Goal: Transaction & Acquisition: Subscribe to service/newsletter

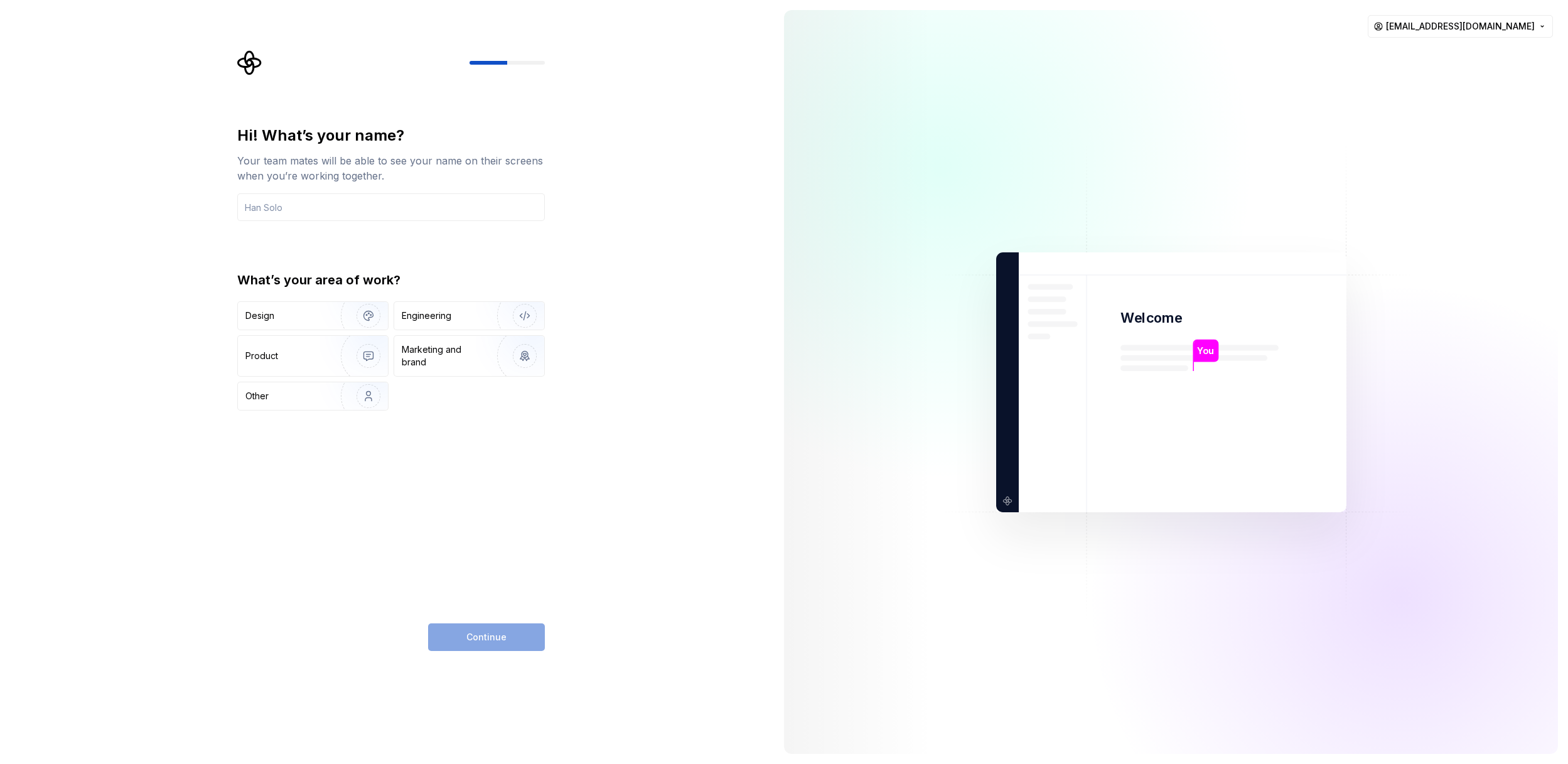
click at [717, 418] on div "Hi! What’s your name? Your team mates will be able to see your name on their sc…" at bounding box center [387, 382] width 774 height 764
click at [639, 572] on div "Hi! What’s your name? Your team mates will be able to see your name on their sc…" at bounding box center [387, 382] width 774 height 764
click at [482, 638] on div "Continue" at bounding box center [486, 637] width 117 height 28
click at [442, 325] on div "Engineering" at bounding box center [469, 315] width 150 height 28
click at [347, 209] on input "text" at bounding box center [391, 207] width 308 height 28
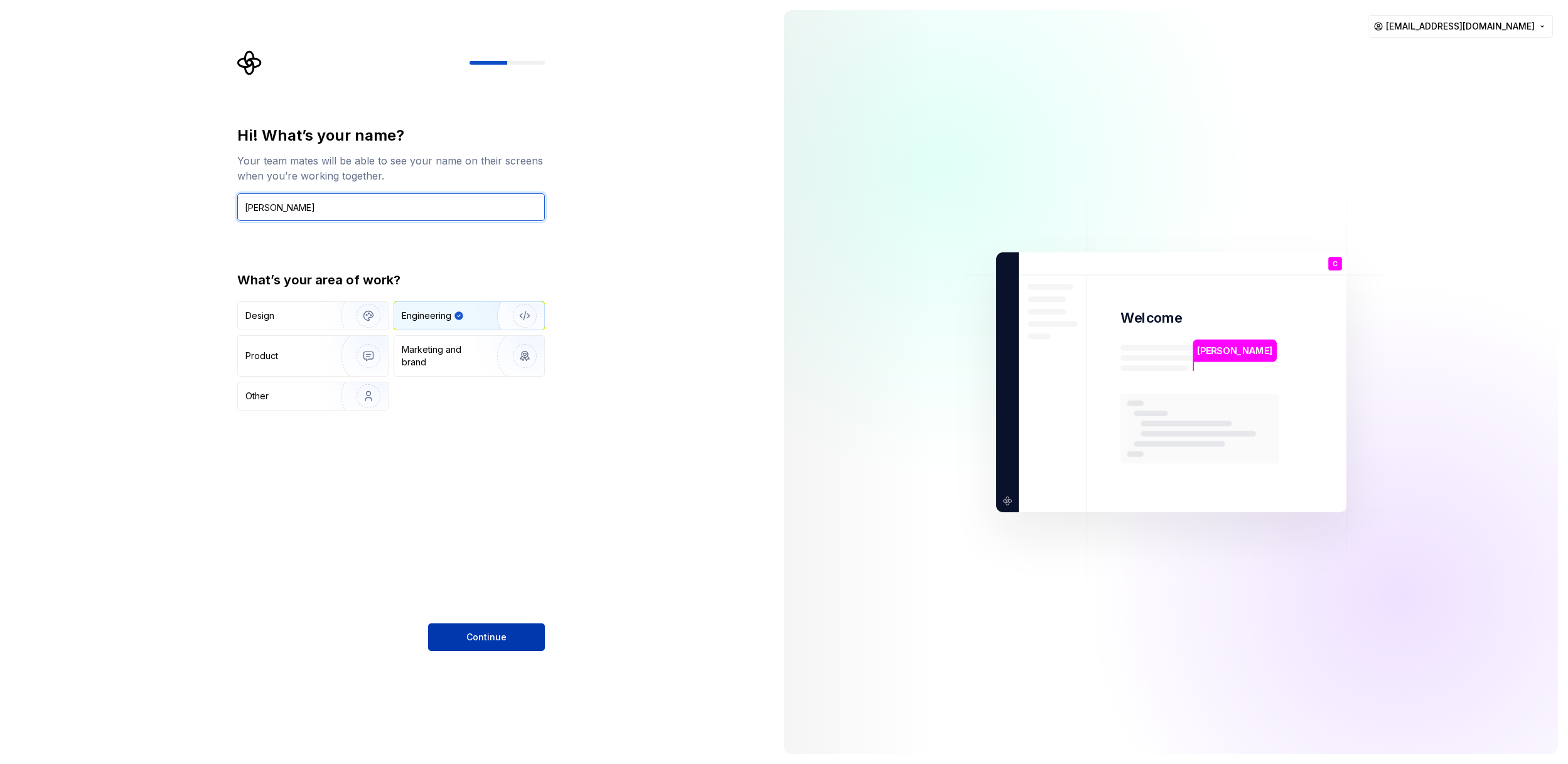
type input "[PERSON_NAME]"
click at [491, 631] on span "Continue" at bounding box center [486, 637] width 40 height 12
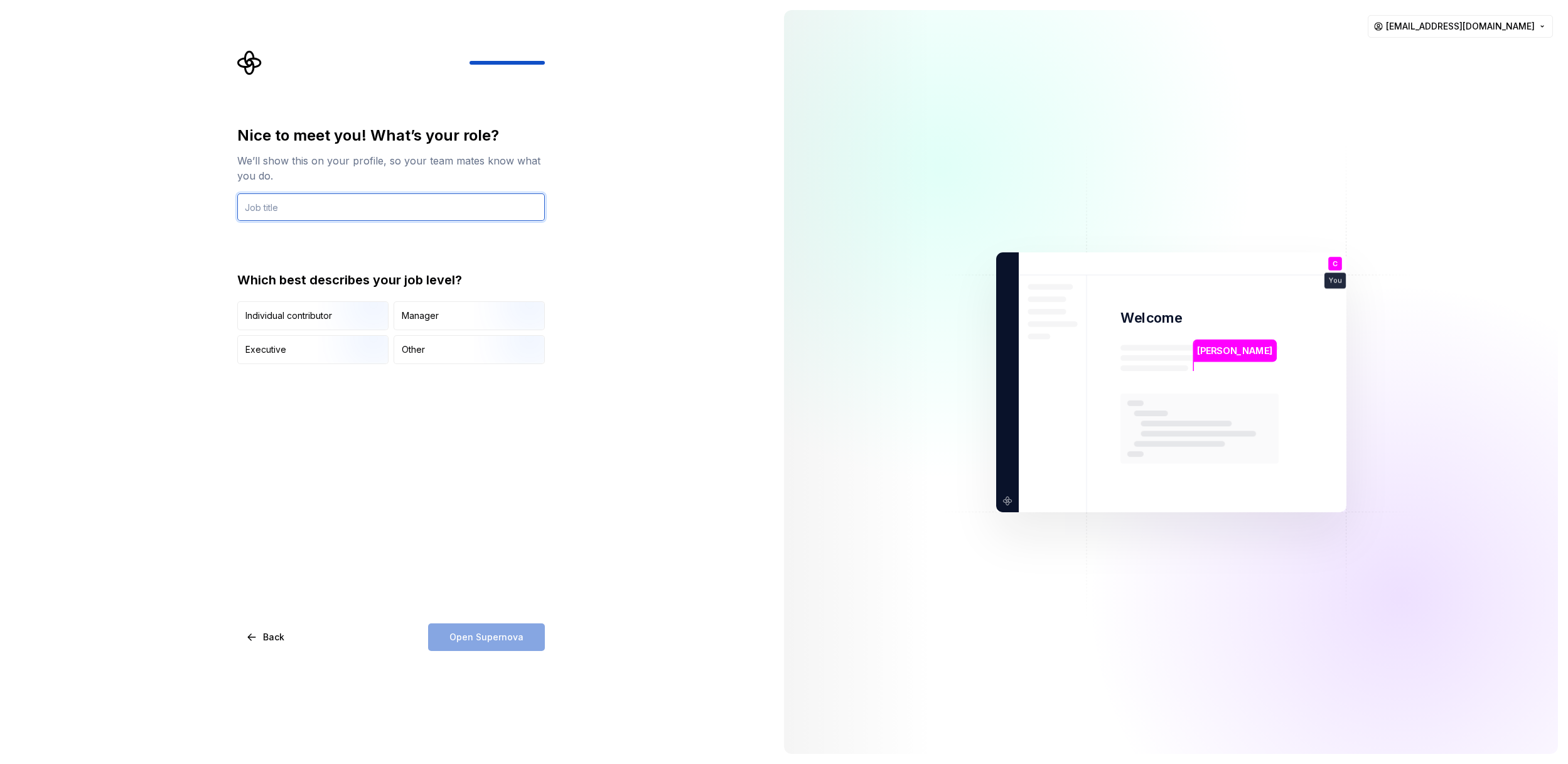
click at [452, 210] on input "text" at bounding box center [391, 207] width 308 height 28
type input "Engineering Manager"
click at [467, 312] on div "Manager" at bounding box center [469, 315] width 150 height 28
click at [512, 636] on span "Open Supernova" at bounding box center [486, 637] width 74 height 12
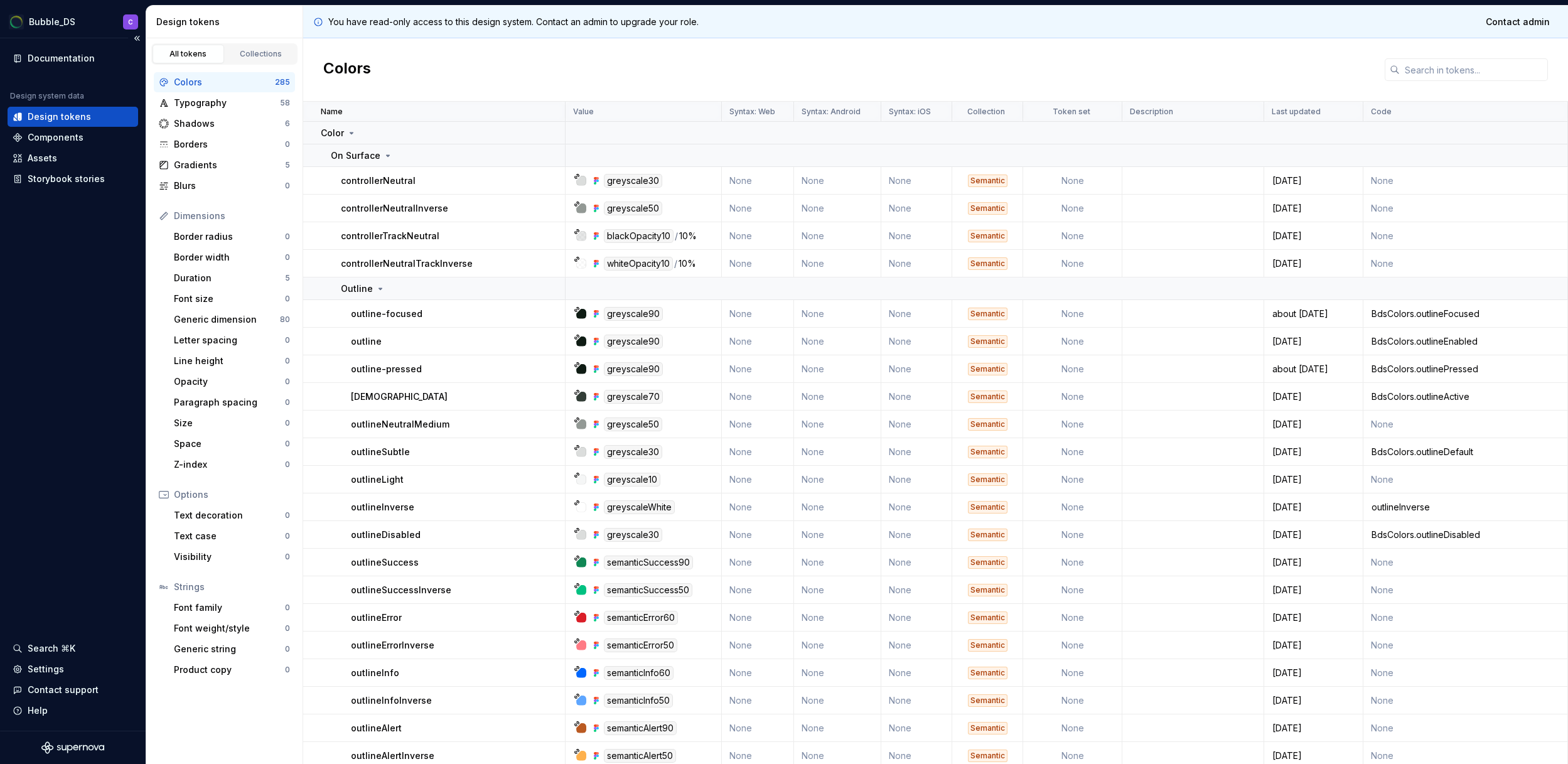
click at [93, 299] on div "Documentation Design system data Design tokens Components Assets Storybook stor…" at bounding box center [72, 384] width 145 height 693
click at [1309, 113] on p "Last updated" at bounding box center [1296, 111] width 49 height 10
click at [1302, 111] on p "Last updated" at bounding box center [1296, 111] width 49 height 10
click at [74, 137] on div "Components" at bounding box center [55, 137] width 56 height 12
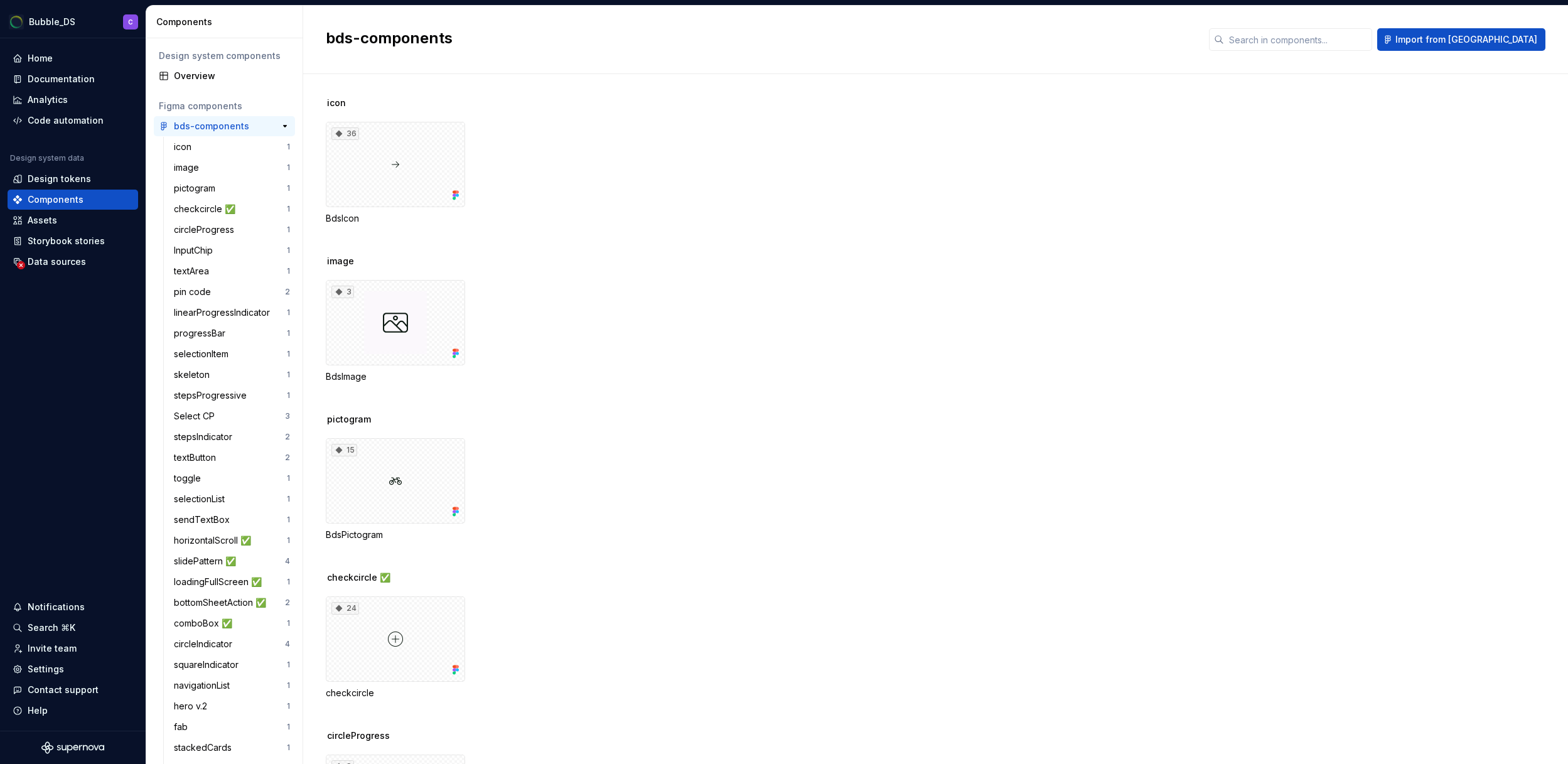
click at [203, 127] on div "bds-components" at bounding box center [211, 125] width 75 height 12
click at [219, 145] on div "icon" at bounding box center [230, 146] width 113 height 12
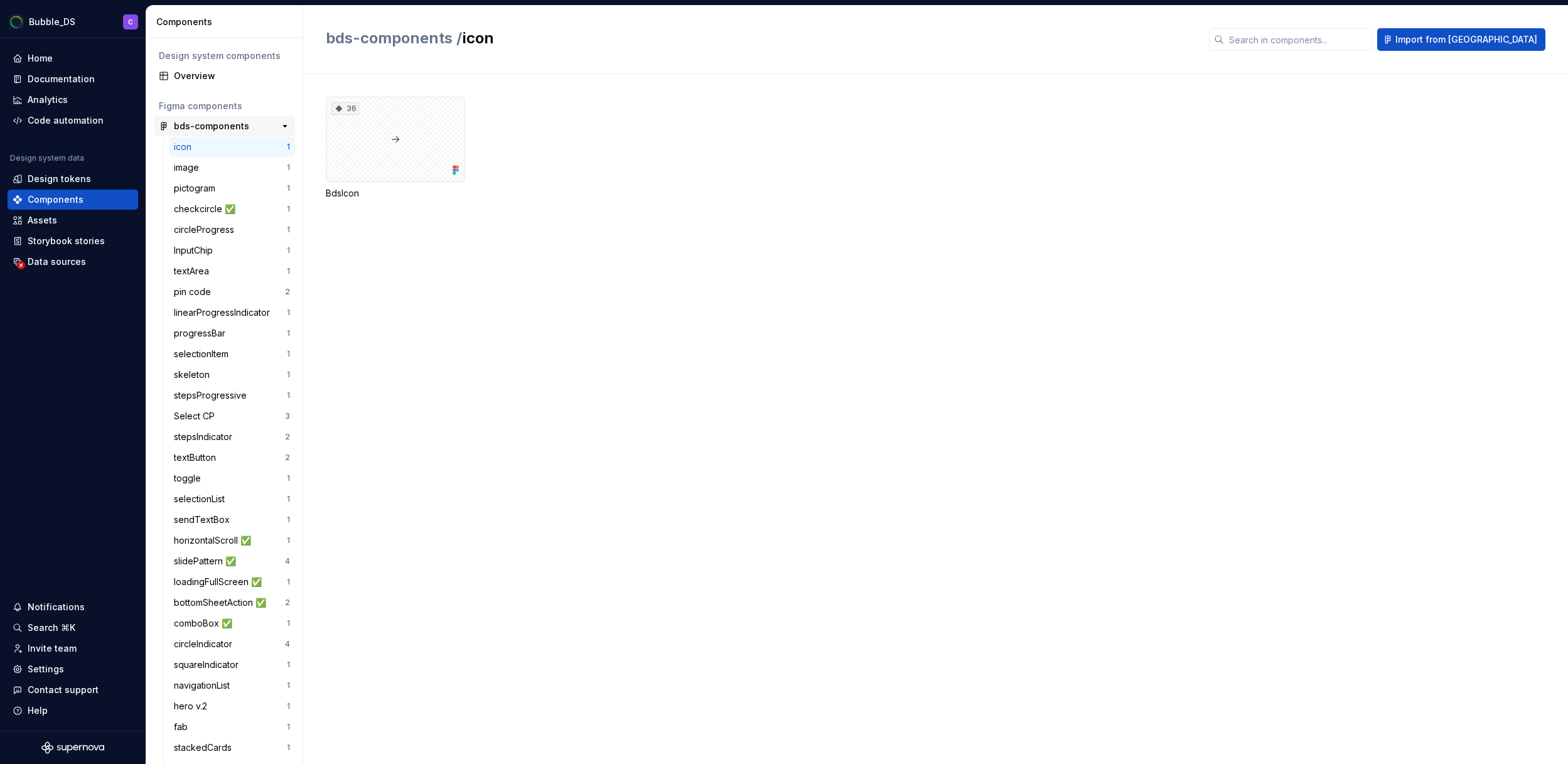
click at [226, 126] on div "bds-components" at bounding box center [211, 125] width 75 height 12
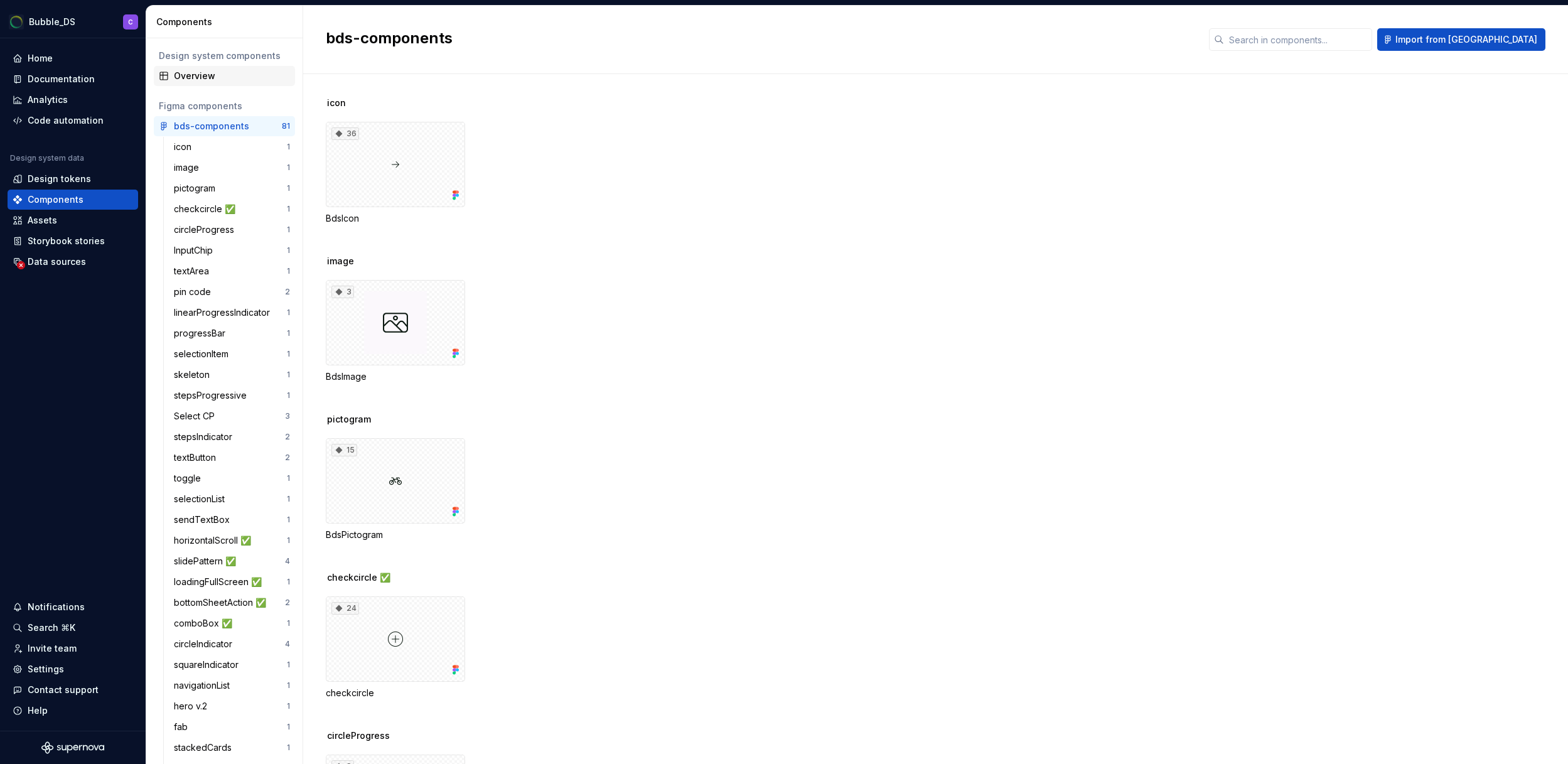
click at [214, 74] on div "Overview" at bounding box center [232, 75] width 116 height 12
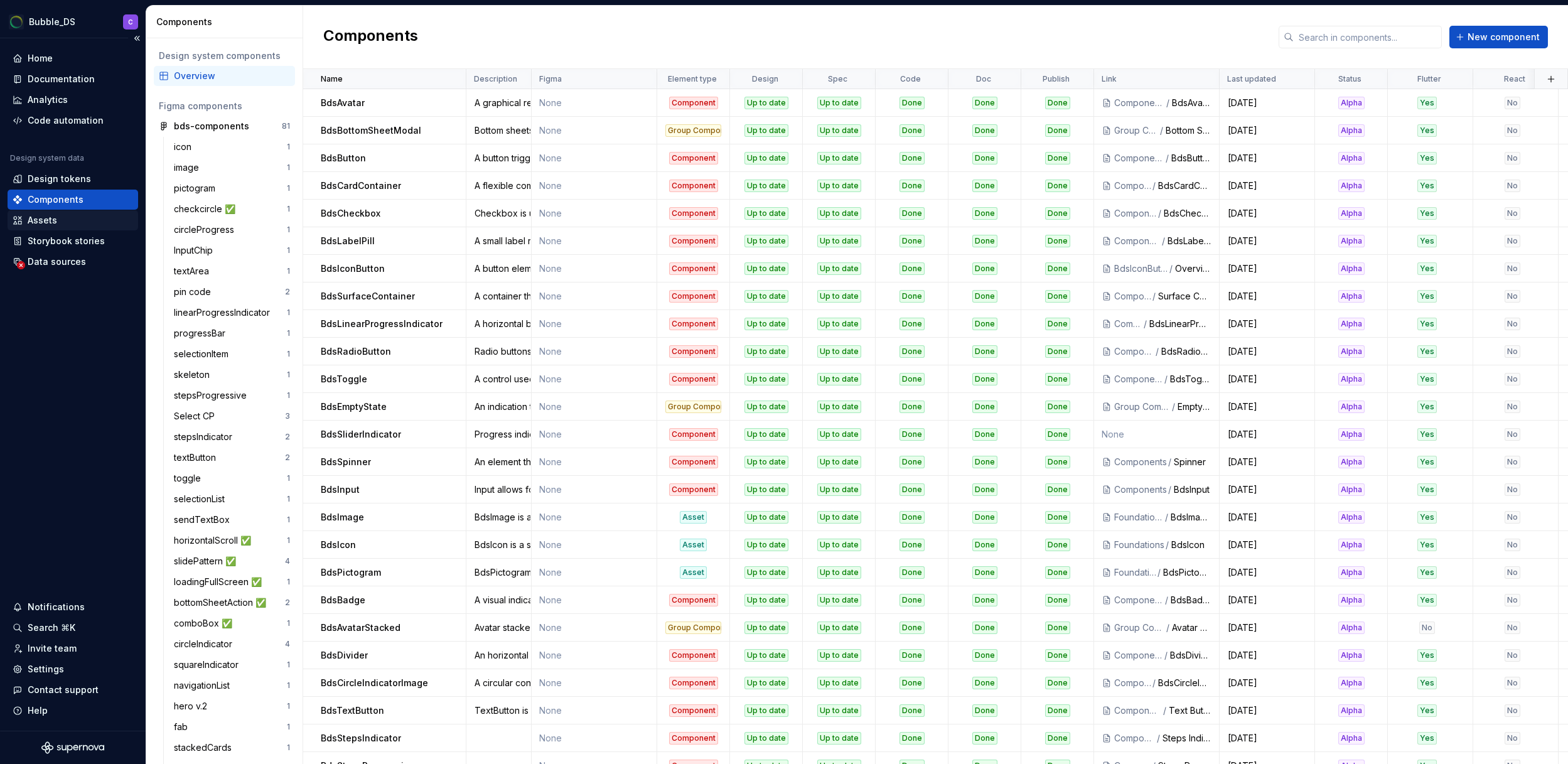
click at [44, 222] on div "Assets" at bounding box center [42, 220] width 29 height 12
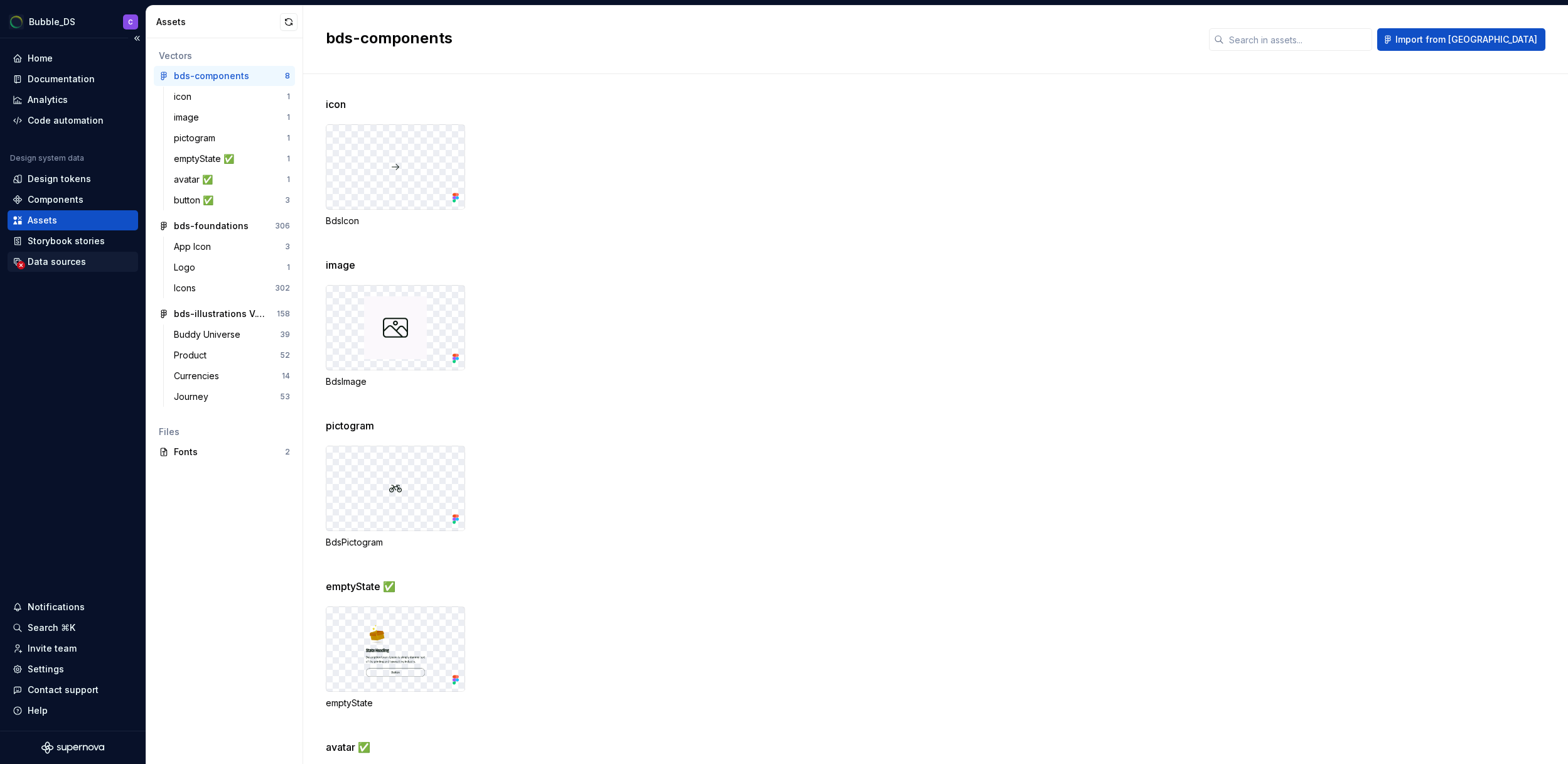
click at [58, 266] on div "Data sources" at bounding box center [56, 261] width 58 height 12
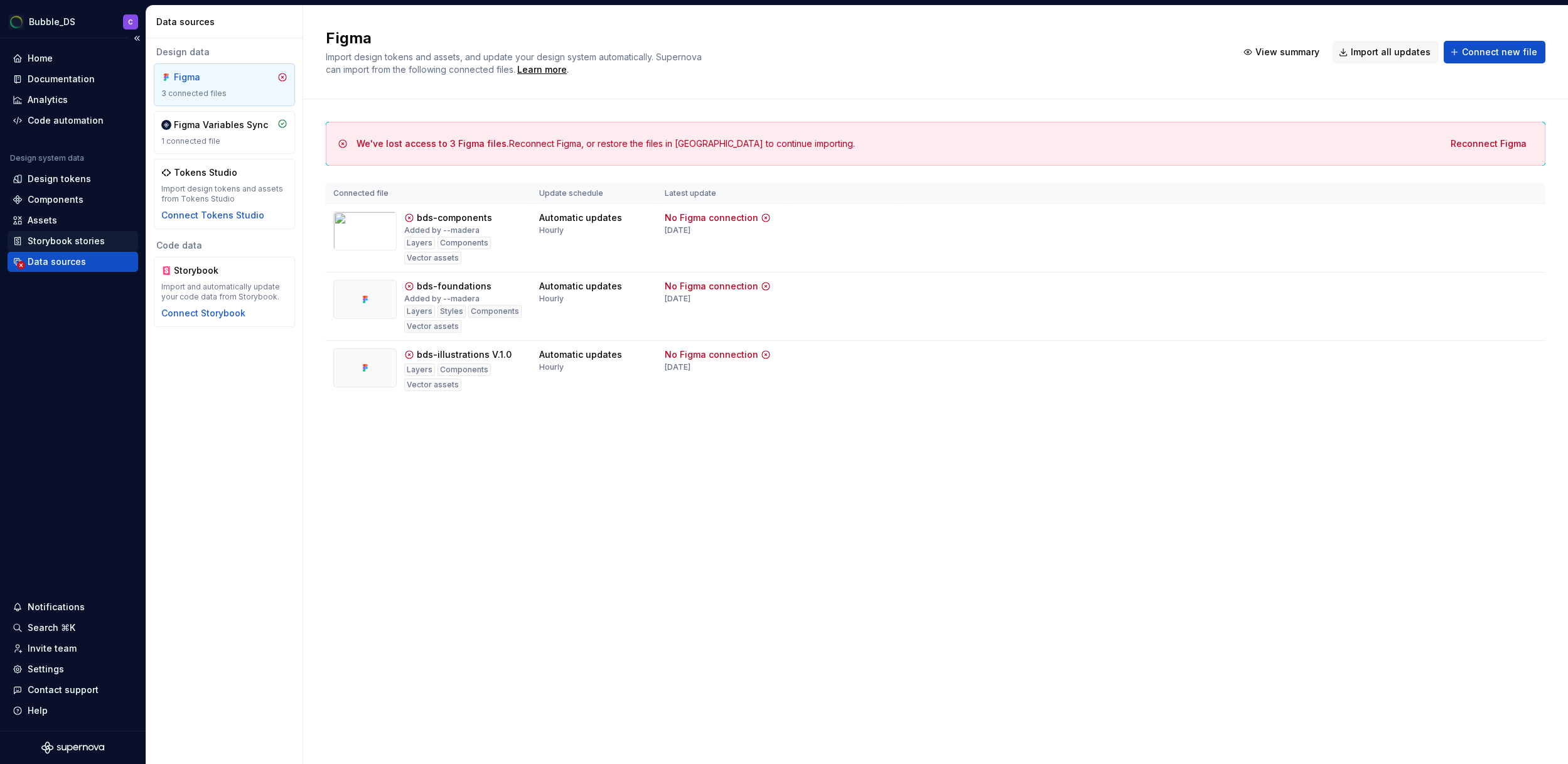
click at [74, 242] on div "Storybook stories" at bounding box center [66, 240] width 77 height 12
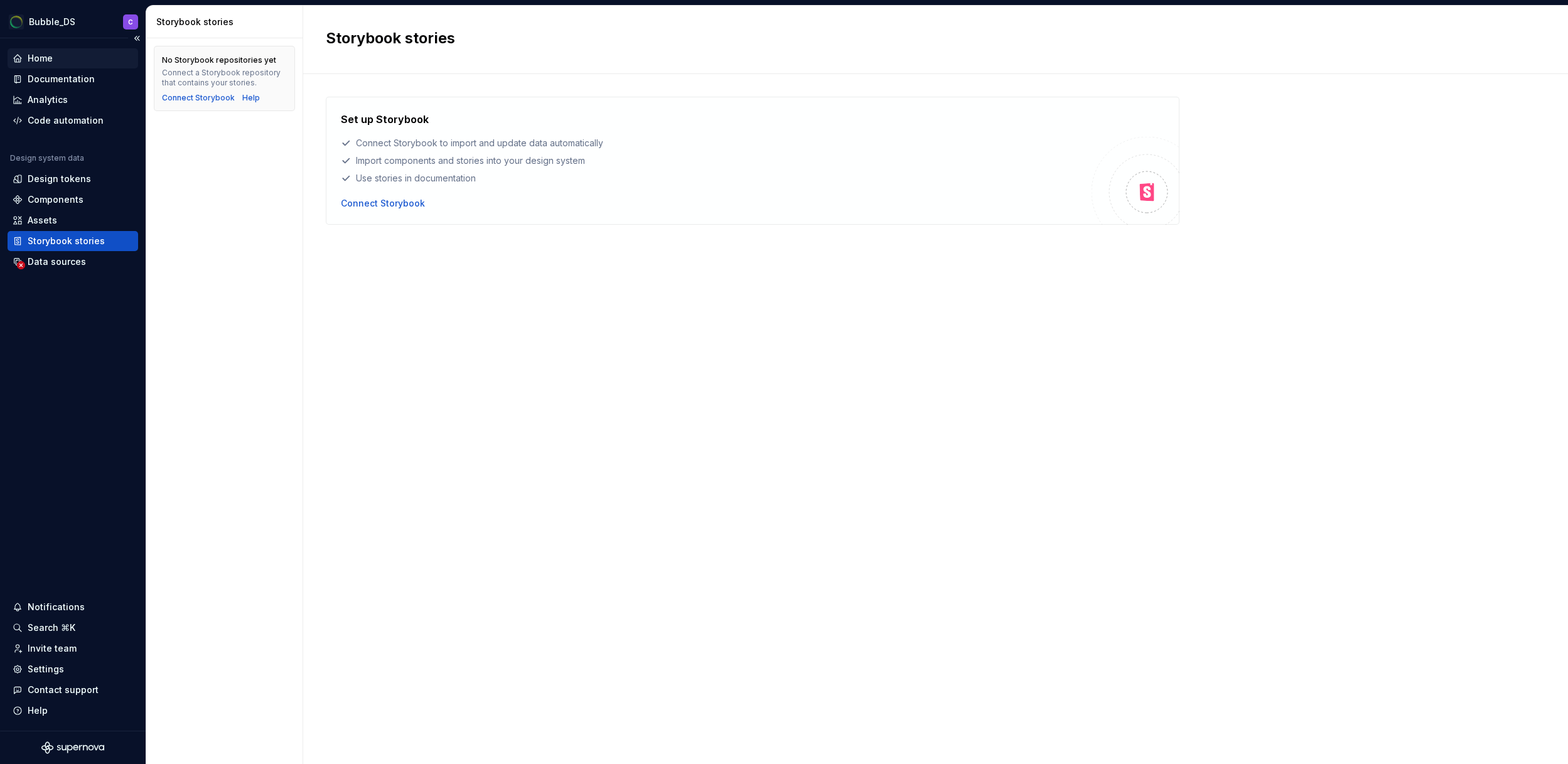
click at [49, 58] on div "Home" at bounding box center [40, 58] width 25 height 12
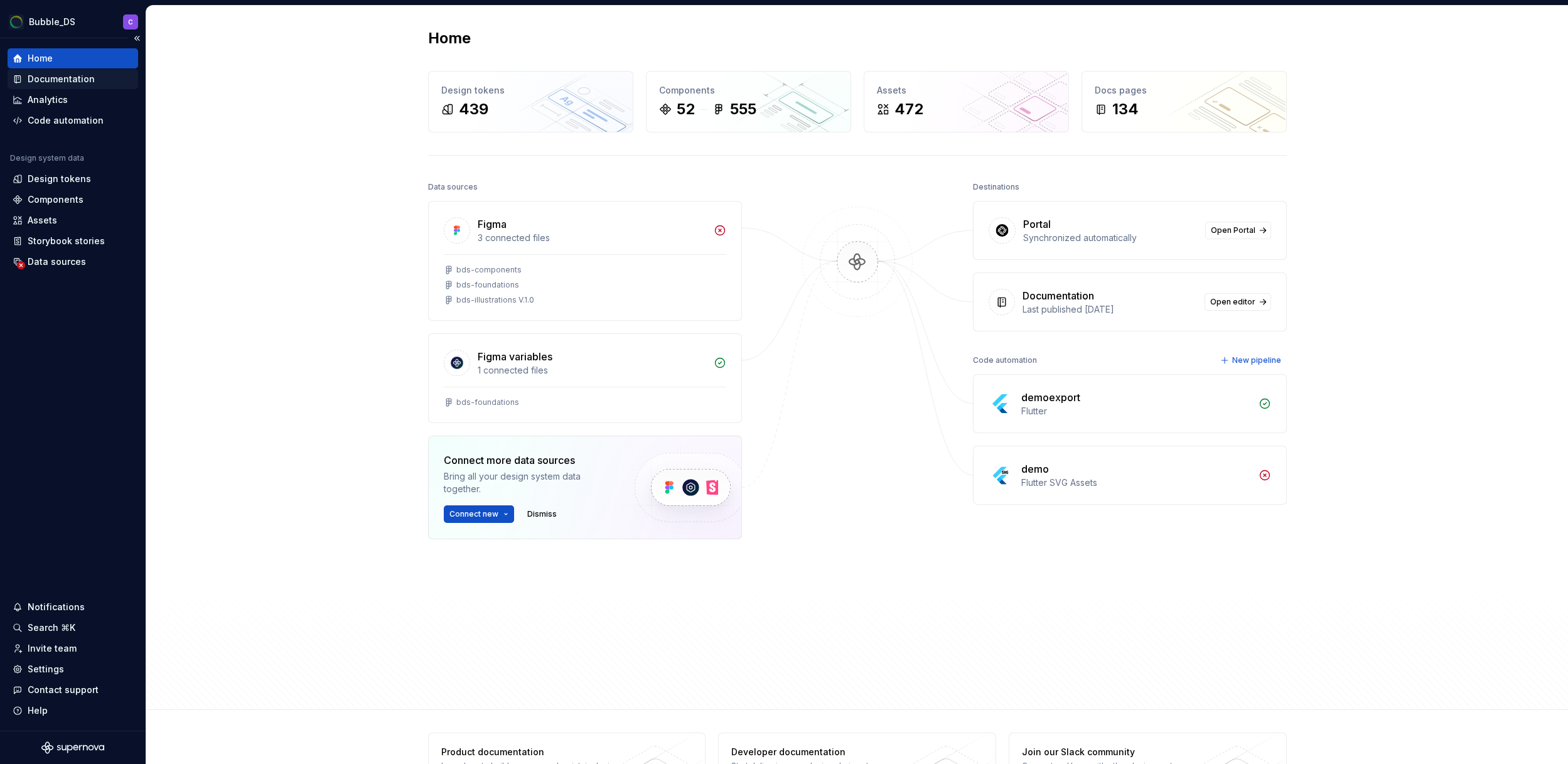
click at [55, 75] on div "Documentation" at bounding box center [61, 79] width 67 height 12
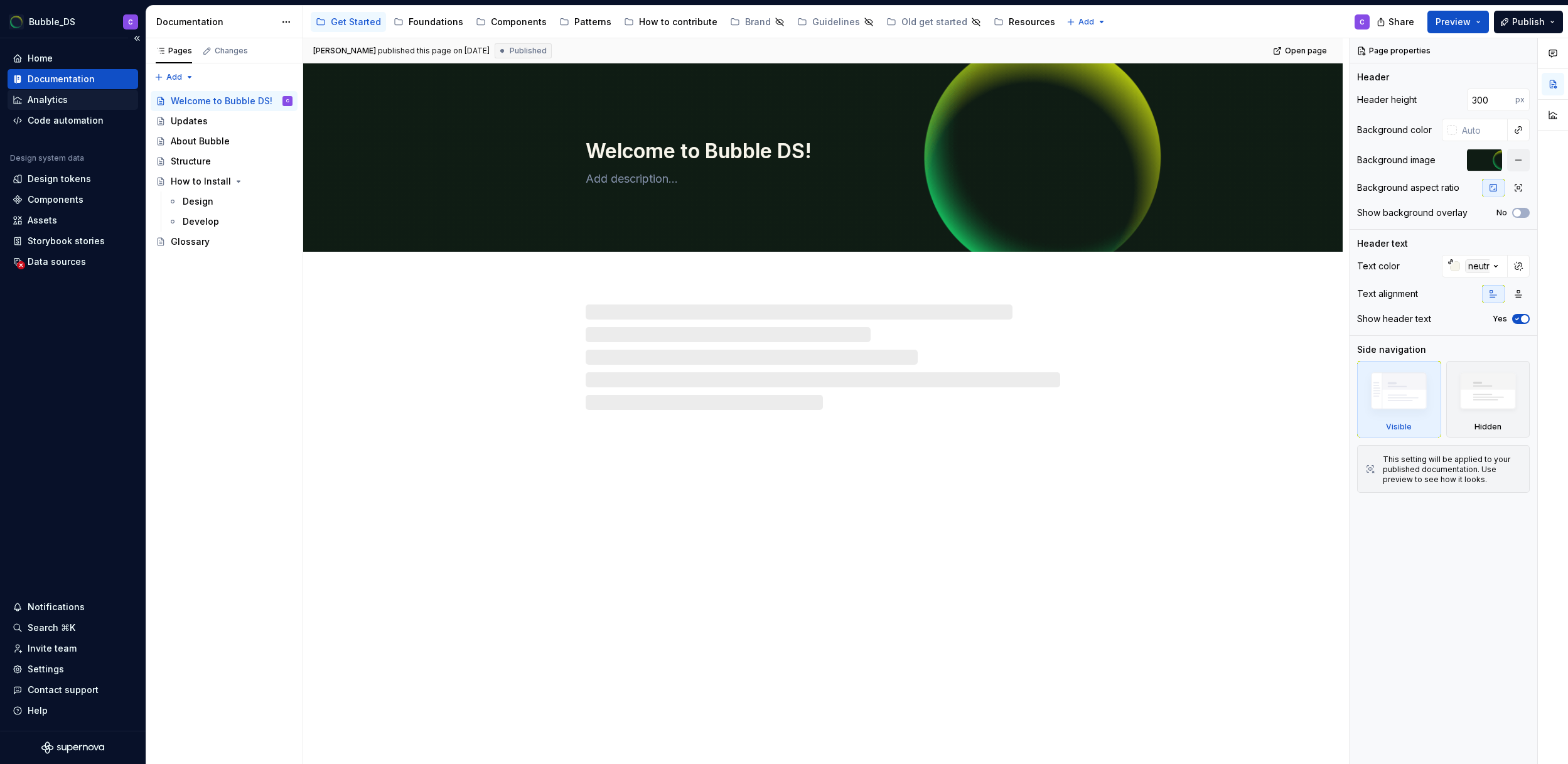
click at [68, 98] on div "Analytics" at bounding box center [72, 99] width 121 height 12
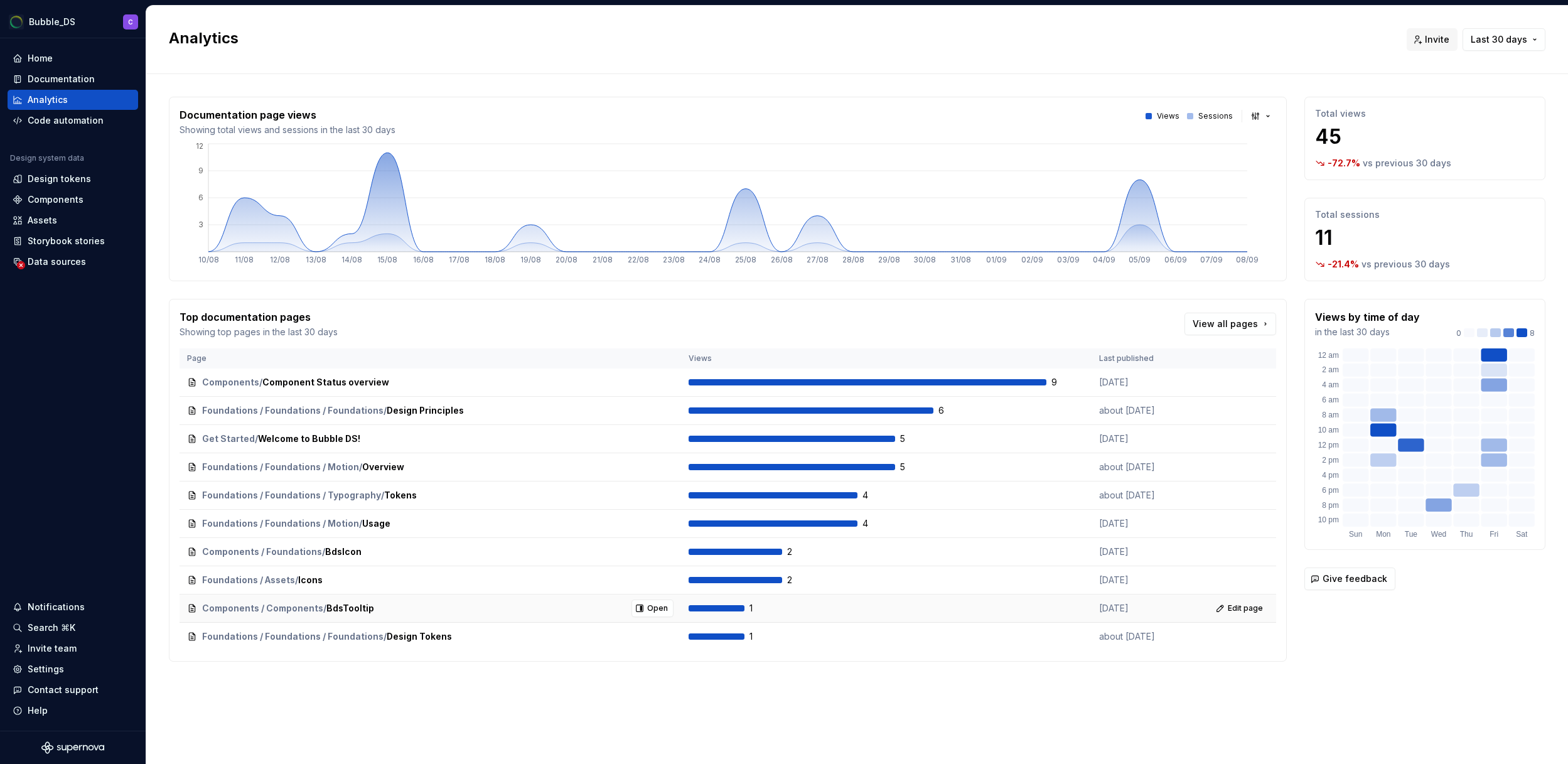
click at [522, 602] on div "Components / Components / BdsTooltip Open" at bounding box center [430, 608] width 486 height 18
click at [745, 608] on div "1" at bounding box center [886, 608] width 395 height 12
click at [334, 611] on span "BdsTooltip" at bounding box center [350, 608] width 47 height 12
click at [66, 101] on div "Analytics" at bounding box center [47, 99] width 40 height 12
click at [60, 56] on div "Home" at bounding box center [72, 58] width 121 height 12
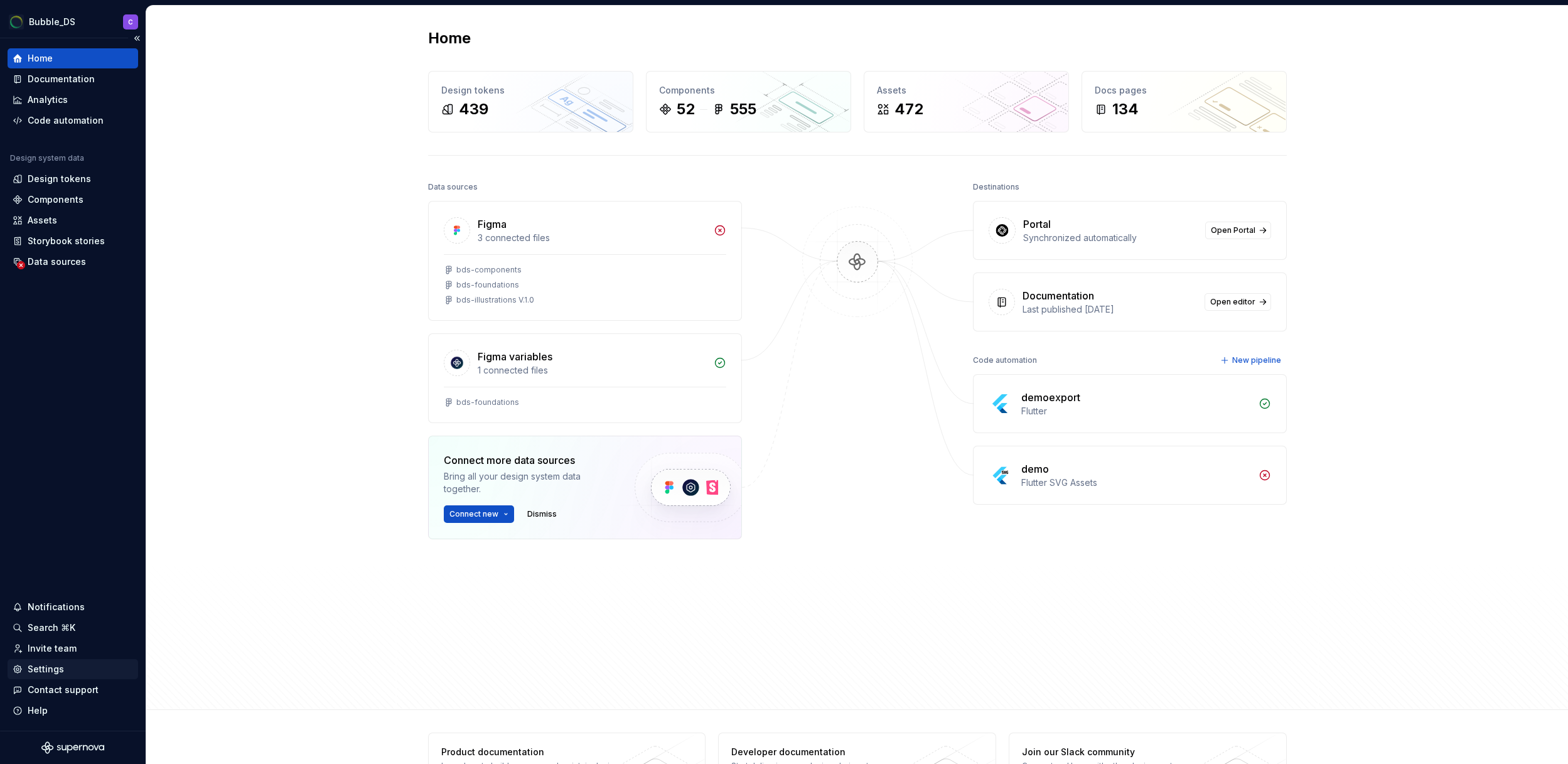
click at [34, 670] on div "Settings" at bounding box center [46, 669] width 36 height 12
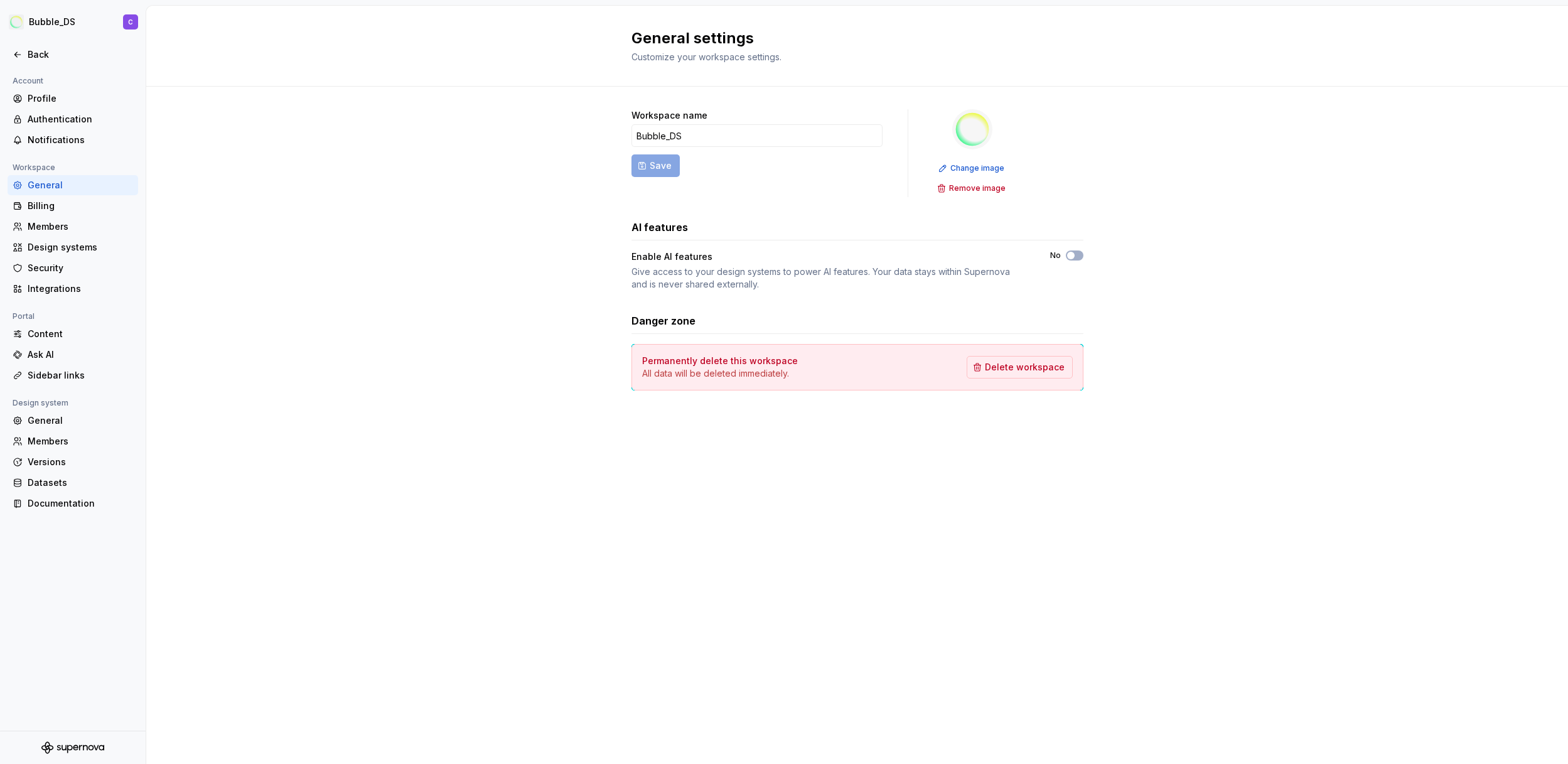
click at [459, 403] on div "Workspace name Bubble_DS Save Change image Remove image AI features Enable AI f…" at bounding box center [857, 262] width 1422 height 352
click at [54, 439] on div "Members" at bounding box center [80, 441] width 105 height 12
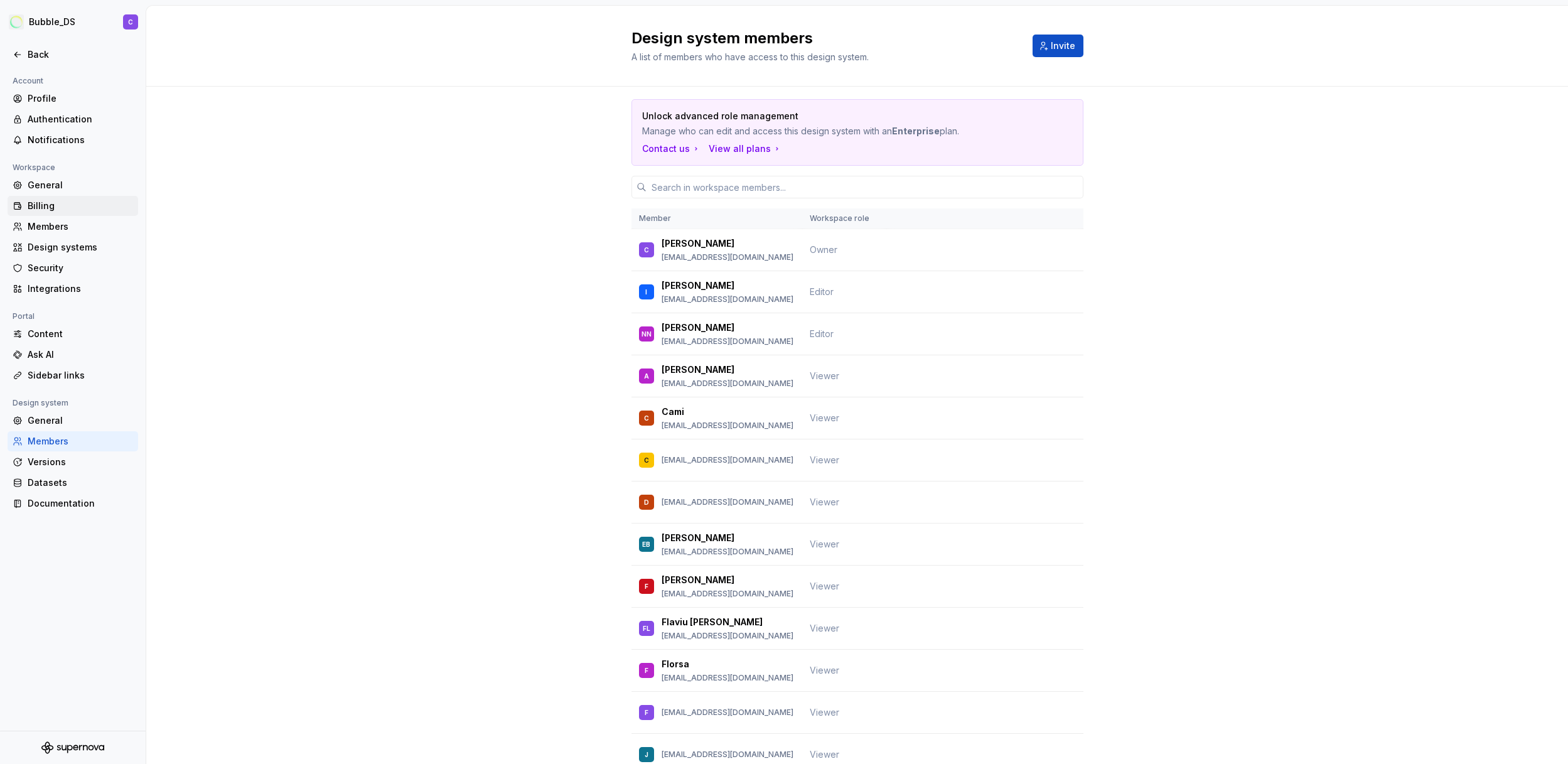
click at [80, 206] on div "Billing" at bounding box center [80, 205] width 105 height 12
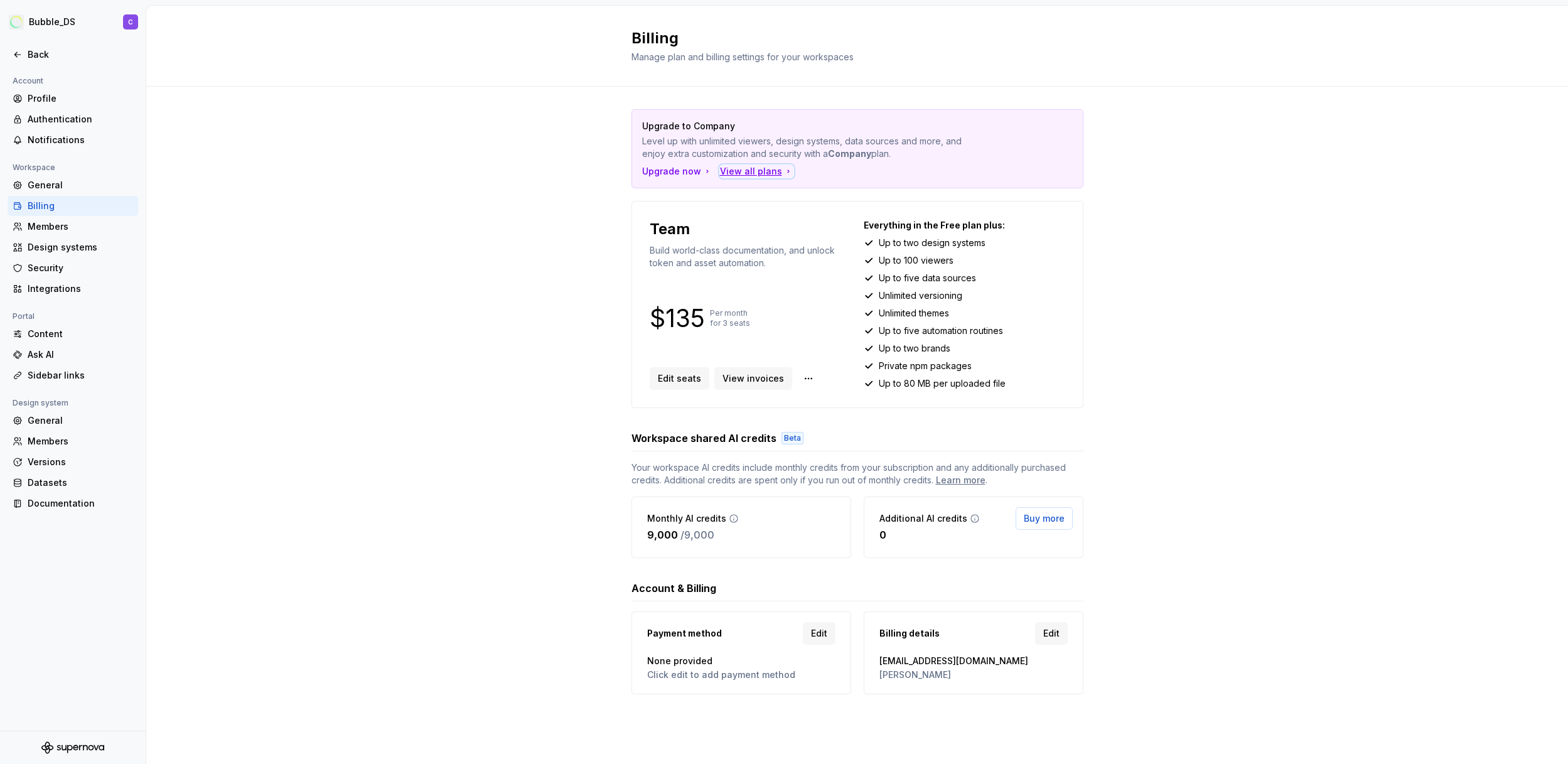
click at [761, 173] on div "View all plans" at bounding box center [756, 171] width 73 height 12
click at [737, 243] on div "Team Build world-class documentation, and unlock token and asset automation." at bounding box center [750, 244] width 201 height 50
click at [676, 382] on span "Edit seats" at bounding box center [680, 378] width 44 height 12
click at [751, 173] on div "View all plans" at bounding box center [756, 171] width 73 height 12
click at [766, 175] on div "View all plans" at bounding box center [756, 171] width 73 height 12
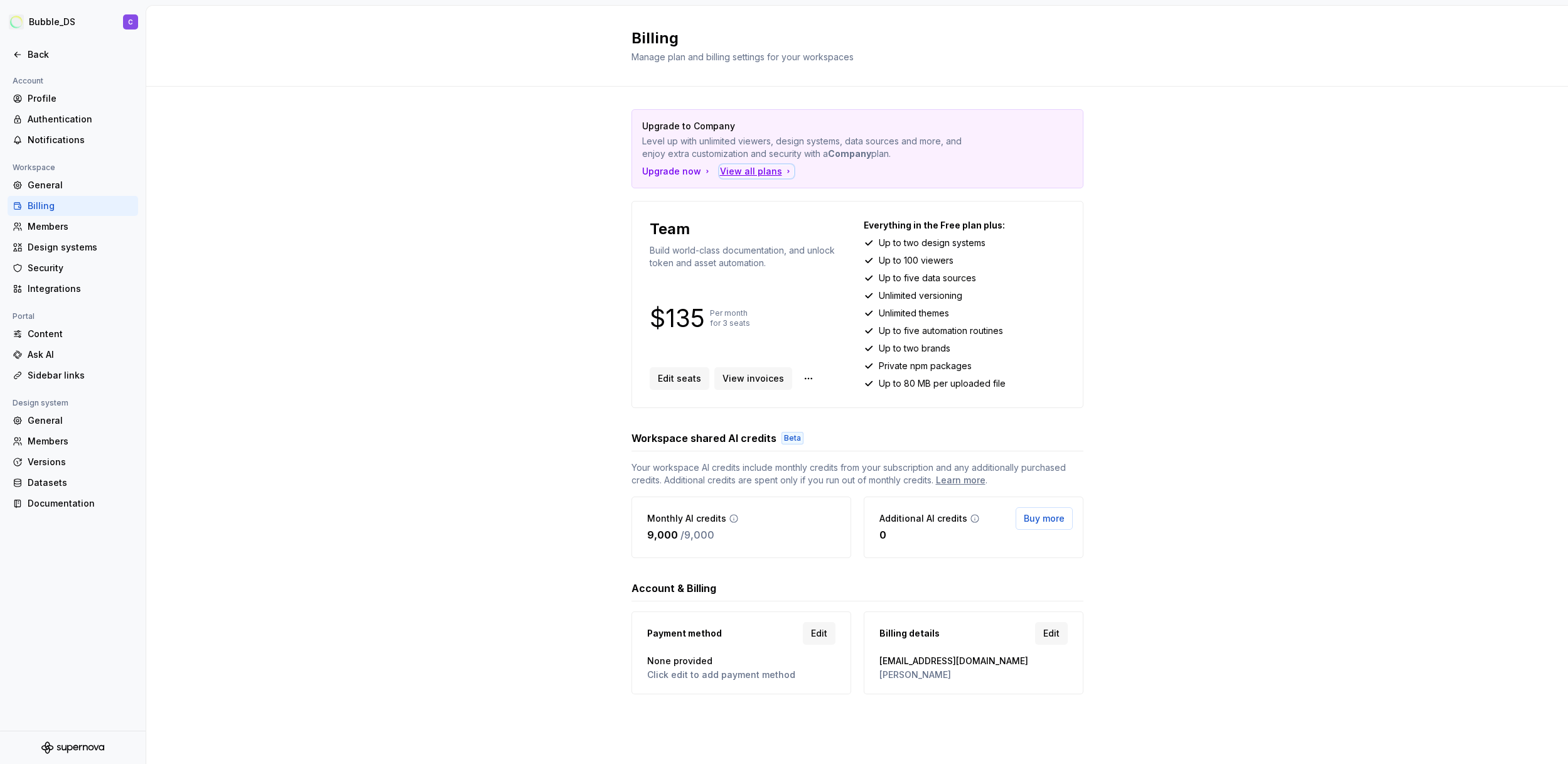
click at [744, 172] on div "View all plans" at bounding box center [756, 171] width 73 height 12
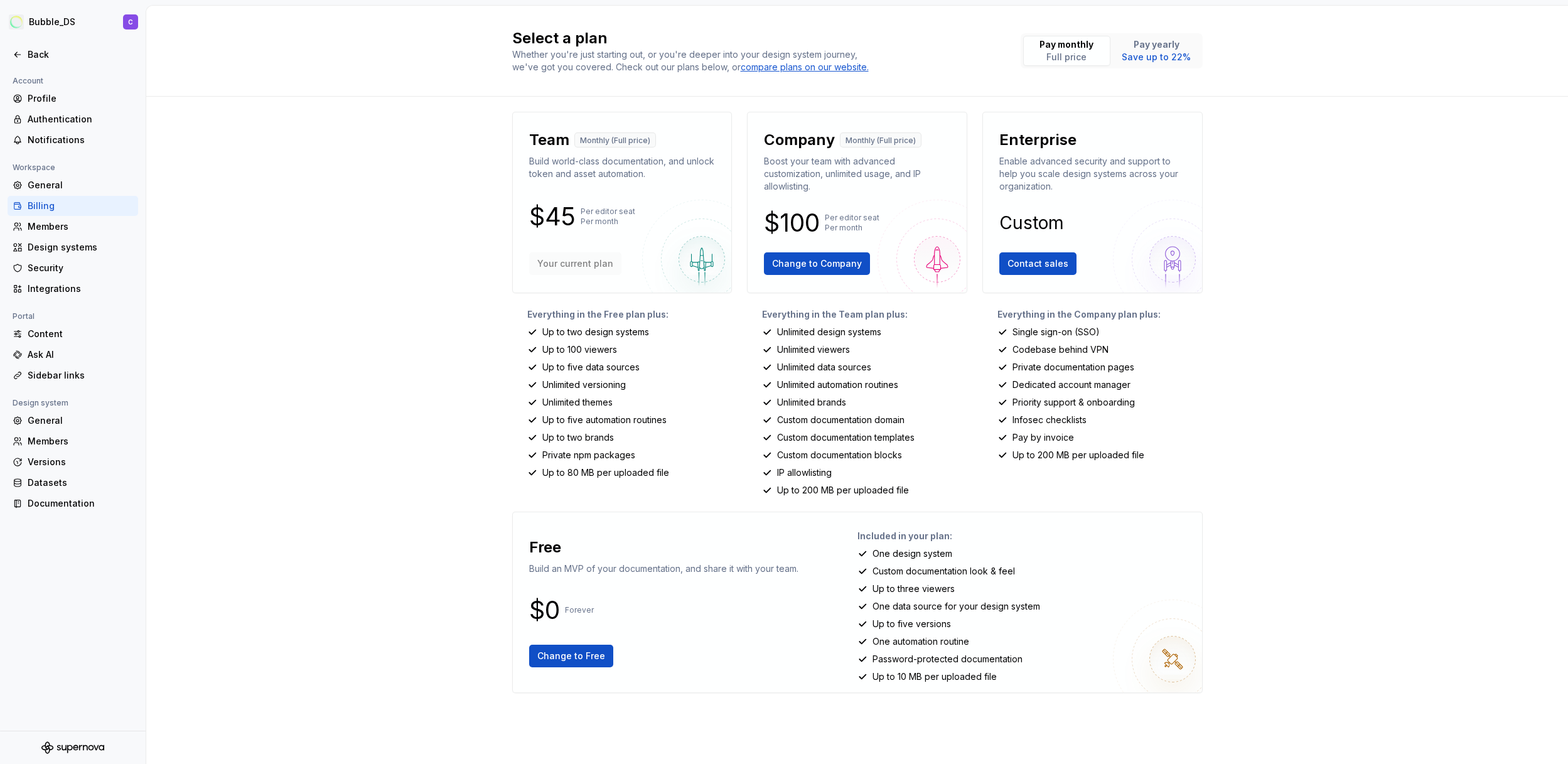
click at [589, 353] on p "Up to 100 viewers" at bounding box center [579, 349] width 75 height 12
click at [598, 351] on p "Up to 100 viewers" at bounding box center [579, 349] width 75 height 12
click at [410, 510] on div "Select a plan Whether you're just starting out, or you're deeper into your desi…" at bounding box center [857, 385] width 1422 height 758
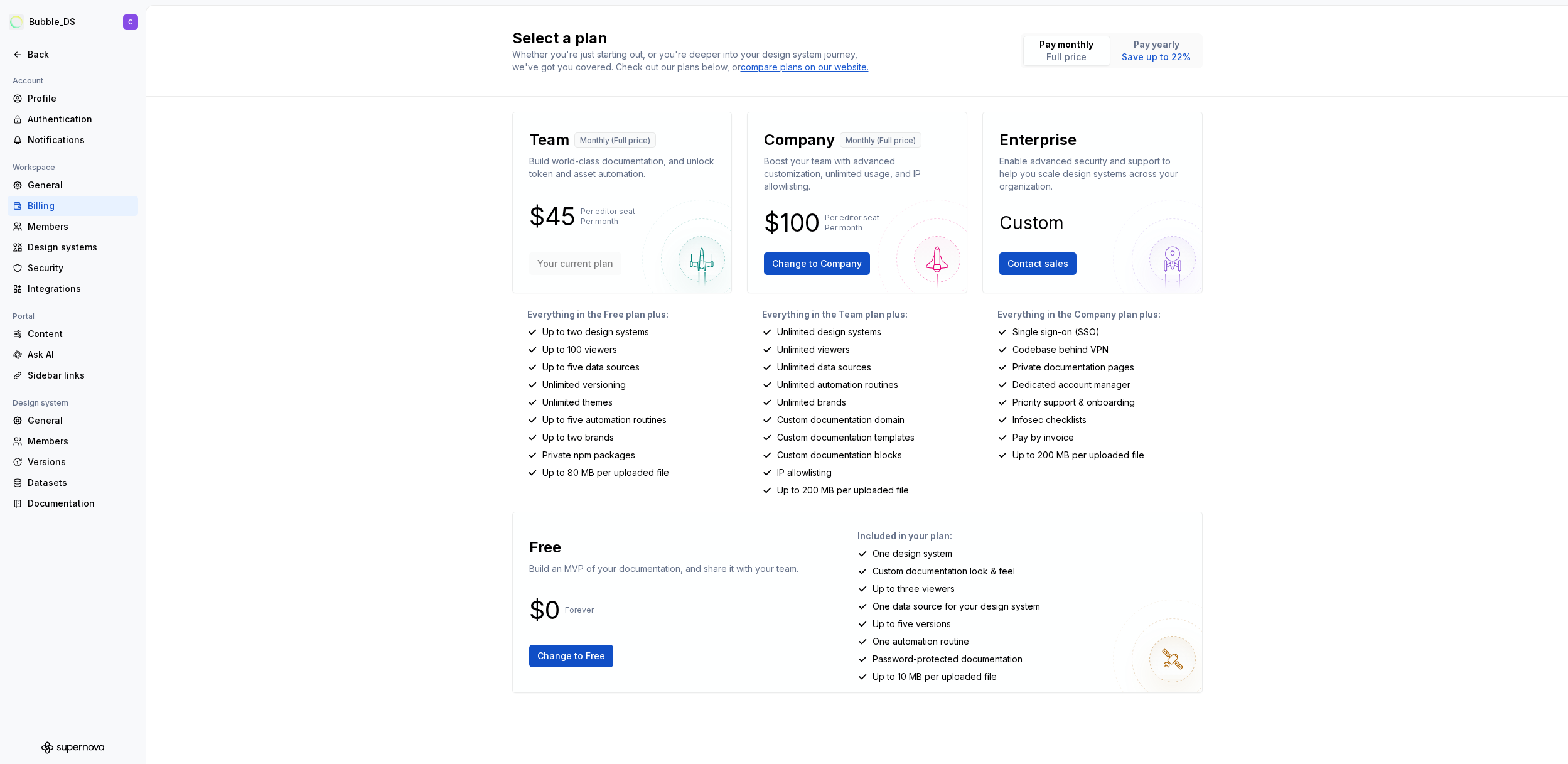
click at [842, 710] on div "Team Monthly (Full price) Build world-class documentation, and unlock token and…" at bounding box center [857, 412] width 690 height 602
click at [30, 58] on div "Back" at bounding box center [80, 54] width 105 height 12
click at [892, 593] on p "Up to three viewers" at bounding box center [914, 588] width 83 height 12
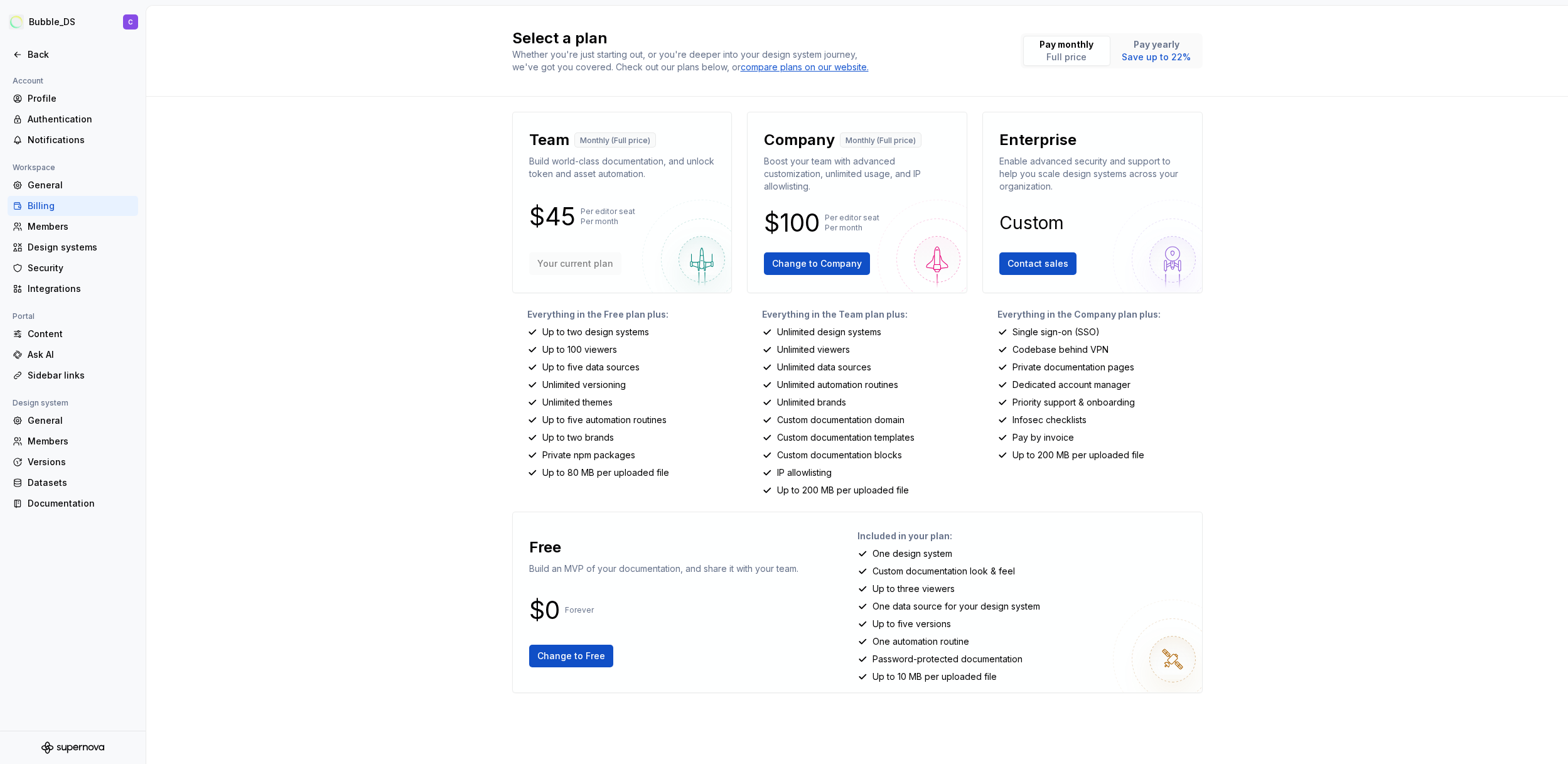
click at [951, 601] on p "One data source for your design system" at bounding box center [956, 606] width 167 height 12
click at [908, 589] on p "Up to three viewers" at bounding box center [914, 588] width 83 height 12
drag, startPoint x: 908, startPoint y: 589, endPoint x: 950, endPoint y: 591, distance: 42.0
click at [950, 591] on p "Up to three viewers" at bounding box center [914, 588] width 83 height 12
copy p "three viewers"
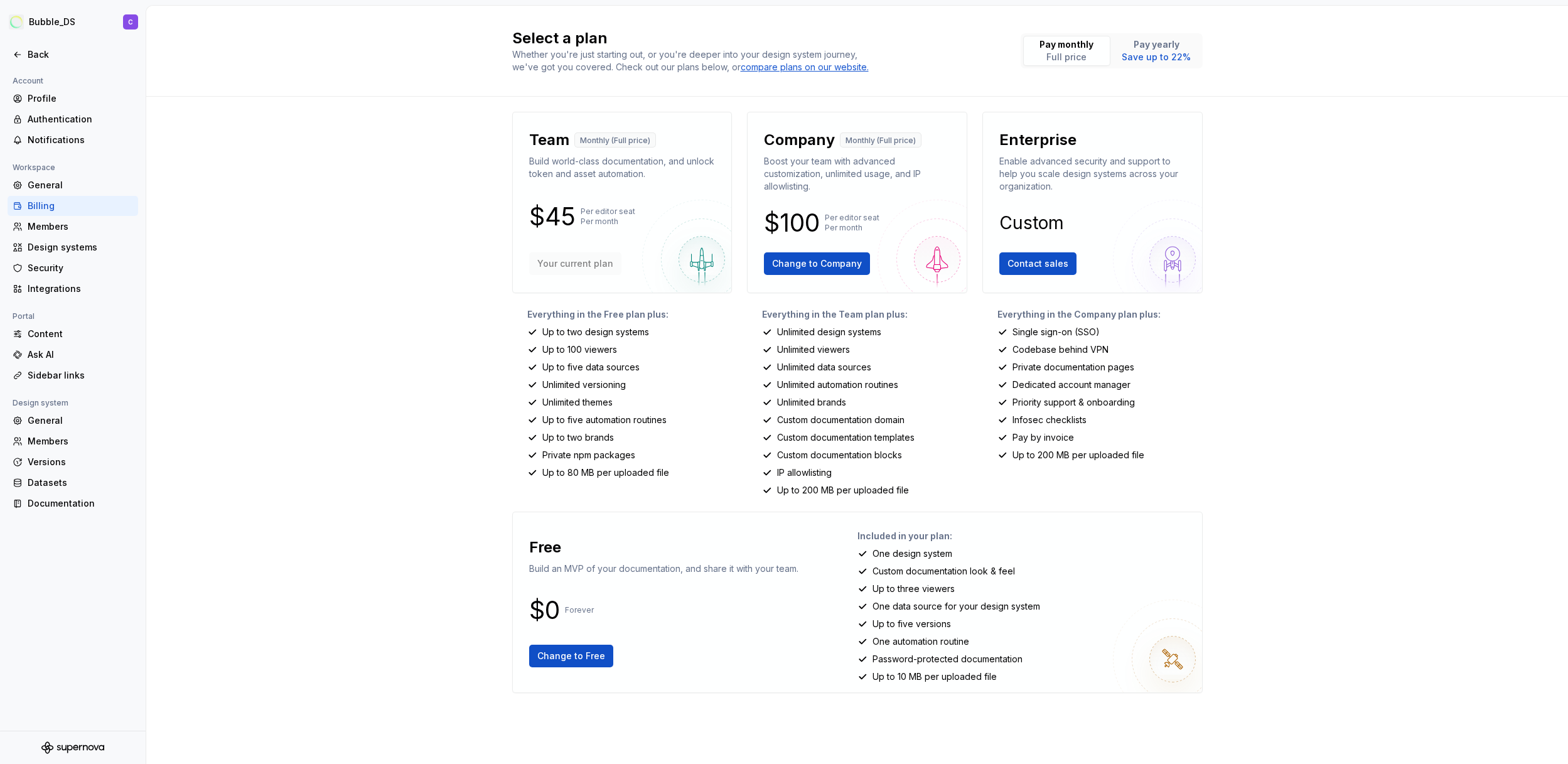
click at [810, 621] on div "Free Build an MVP of your documentation, and share it with your team. $0 Foreve…" at bounding box center [690, 602] width 334 height 161
click at [772, 657] on div "Change to Free" at bounding box center [663, 657] width 269 height 23
